Goal: Share content: Share content

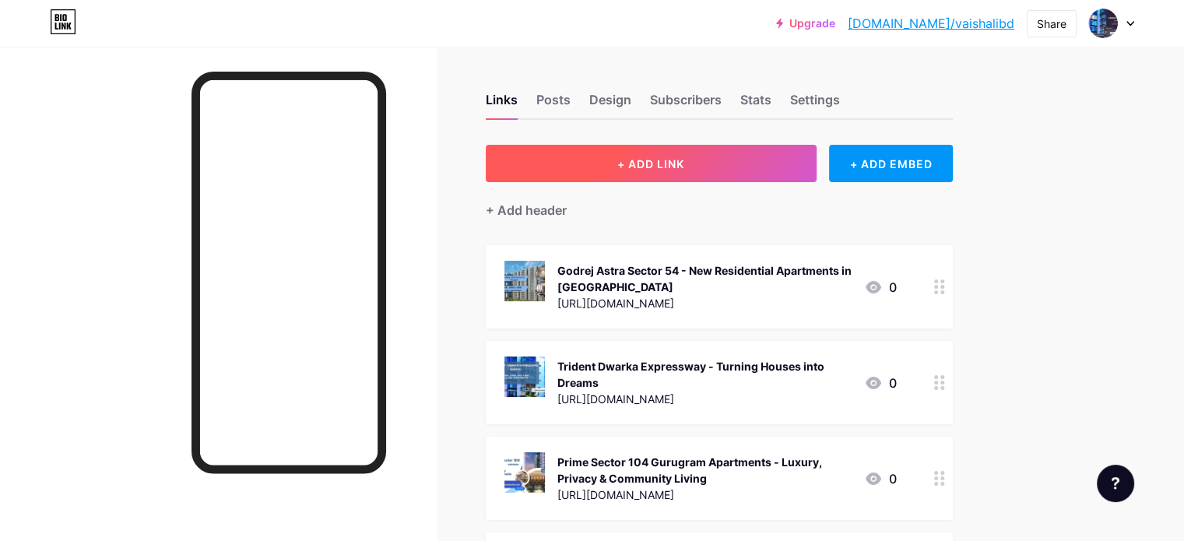
click at [759, 164] on button "+ ADD LINK" at bounding box center [651, 163] width 331 height 37
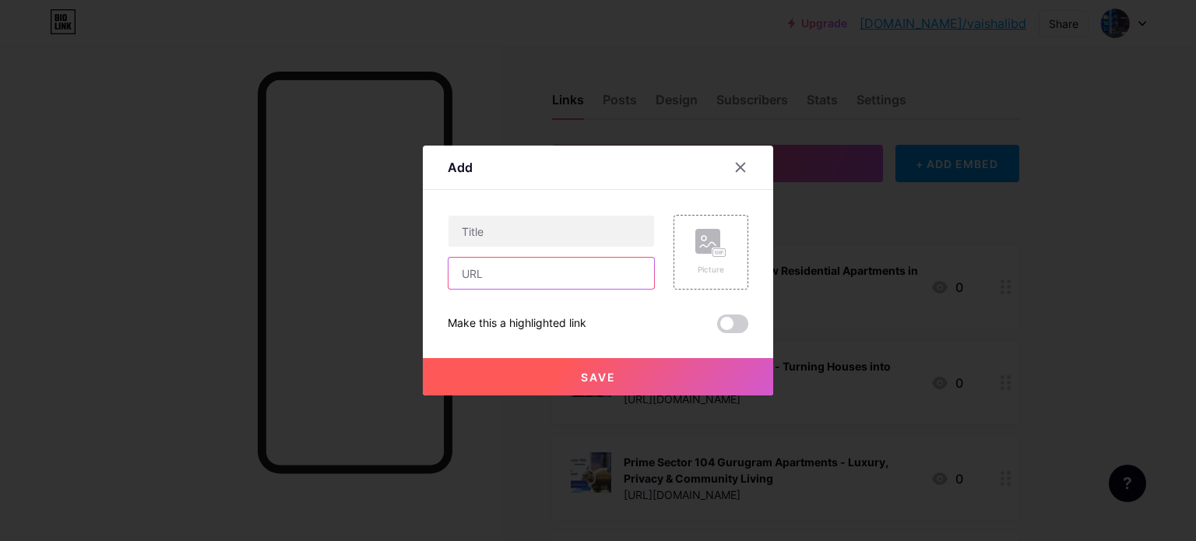
drag, startPoint x: 583, startPoint y: 268, endPoint x: 502, endPoint y: 271, distance: 81.0
click at [582, 269] on input "text" at bounding box center [550, 273] width 205 height 31
click at [502, 271] on input "text" at bounding box center [550, 273] width 205 height 31
paste input "[URL][DOMAIN_NAME]"
type input "[URL][DOMAIN_NAME]"
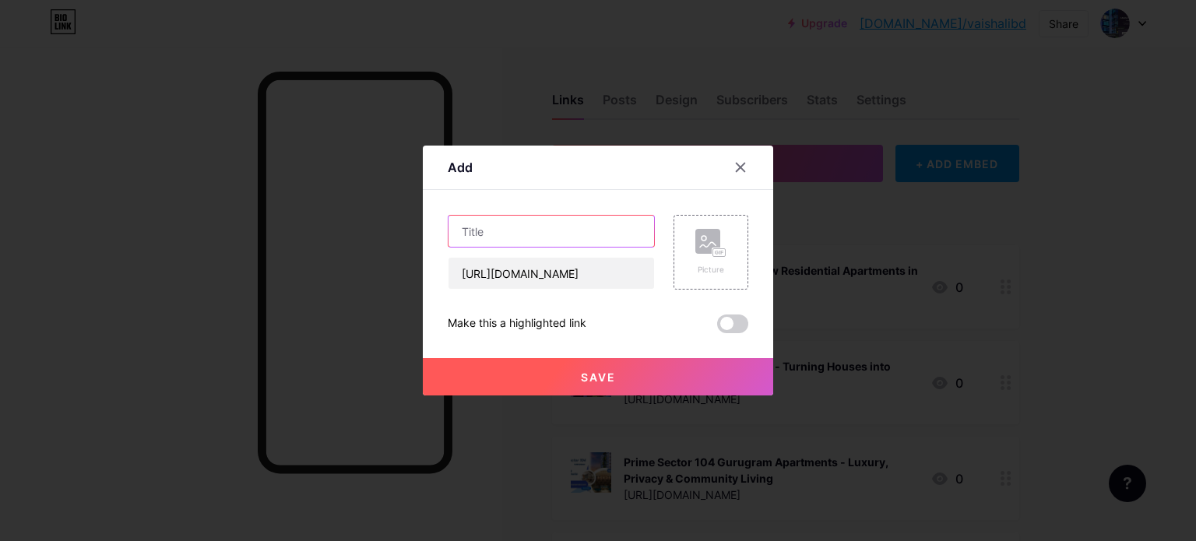
click at [531, 228] on input "text" at bounding box center [550, 231] width 205 height 31
paste input "[PERSON_NAME] Heritage Bhayandar East Living the high life starts now [GEOGRAPH…"
type input "[PERSON_NAME] Heritage Bhayandar East Living the high life starts now [GEOGRAPH…"
click at [622, 374] on button "Save" at bounding box center [598, 376] width 350 height 37
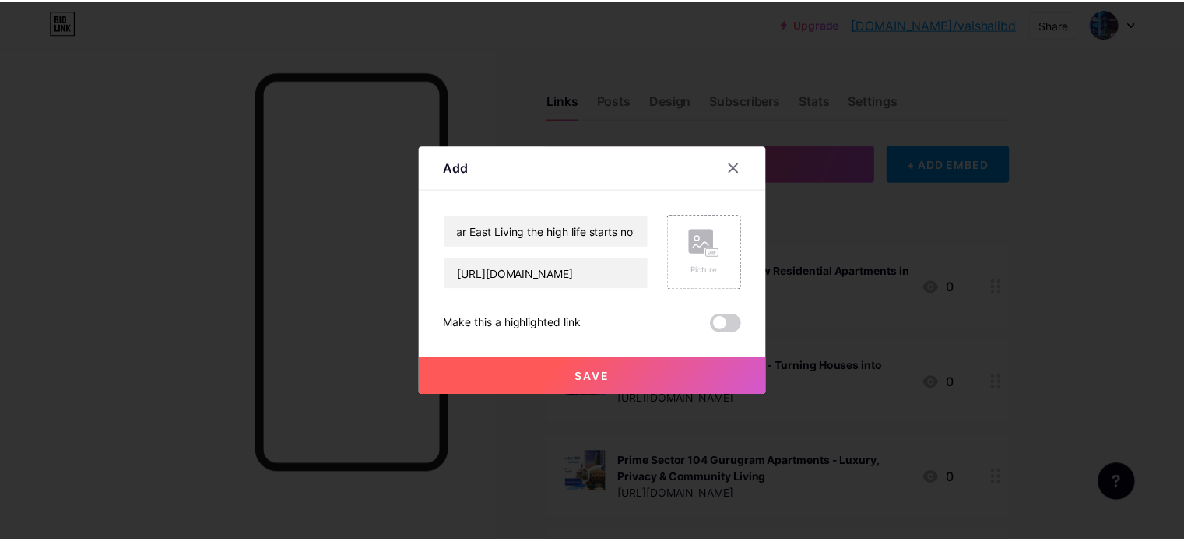
scroll to position [0, 0]
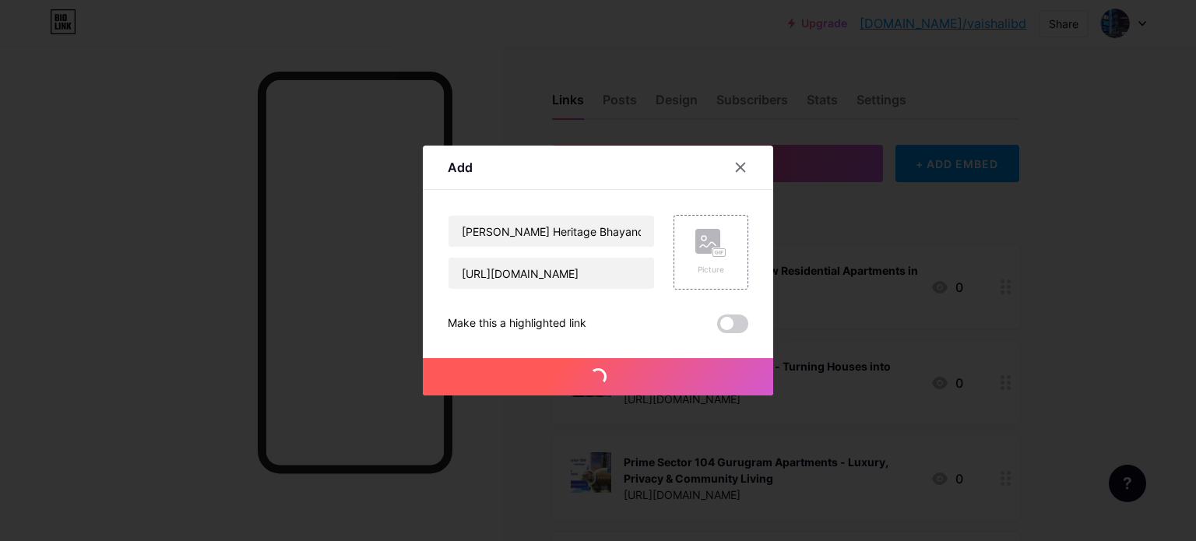
click at [585, 375] on span "Save" at bounding box center [598, 377] width 35 height 13
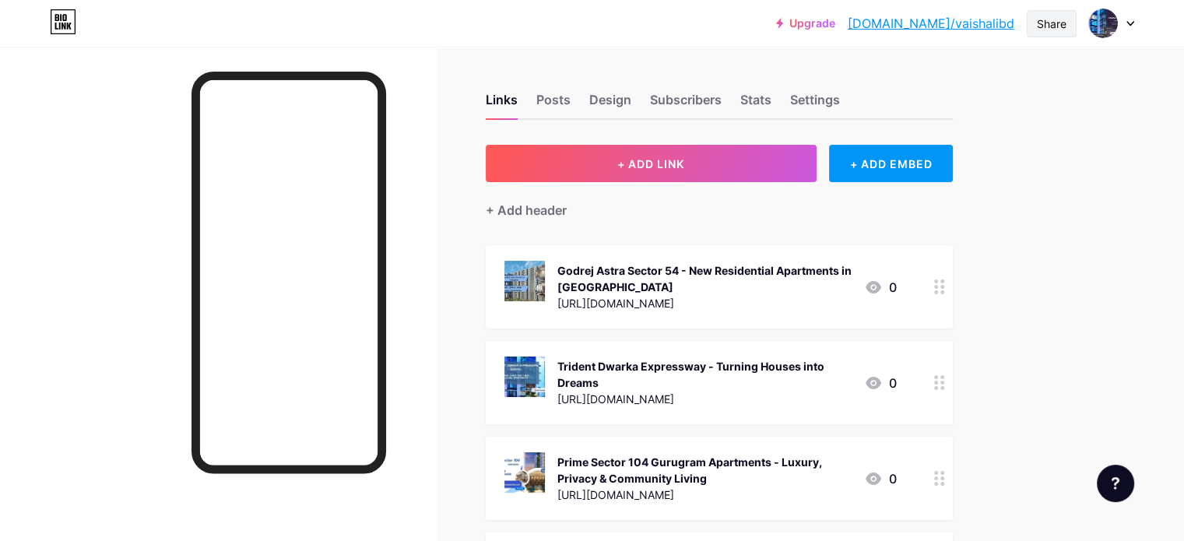
click at [1051, 23] on div "Share" at bounding box center [1052, 24] width 30 height 16
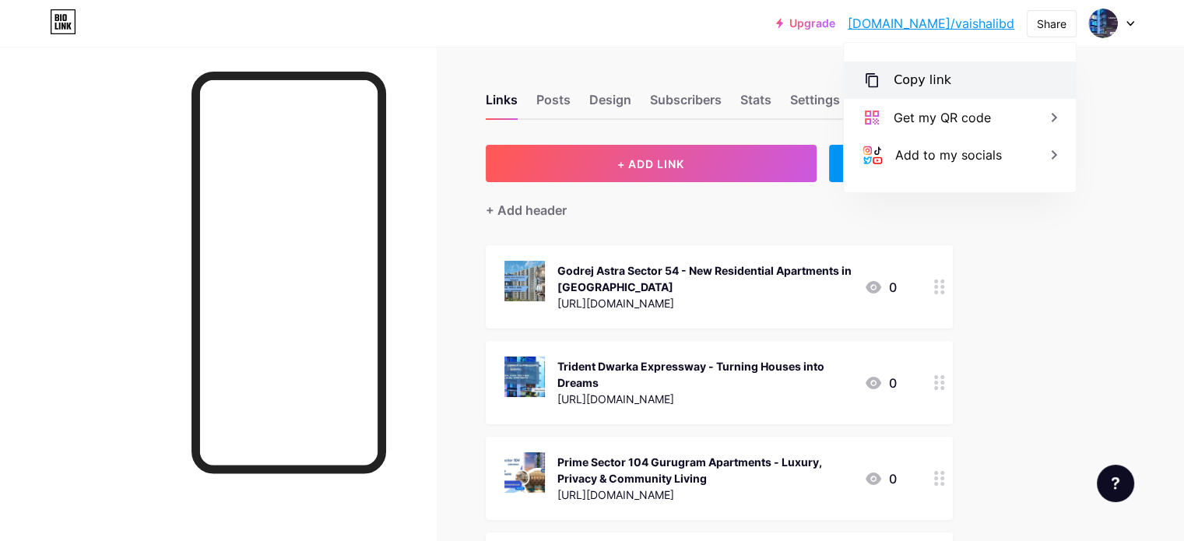
click at [915, 61] on div "Copy link" at bounding box center [960, 79] width 232 height 37
click at [876, 82] on icon at bounding box center [872, 80] width 12 height 14
